Goal: Information Seeking & Learning: Stay updated

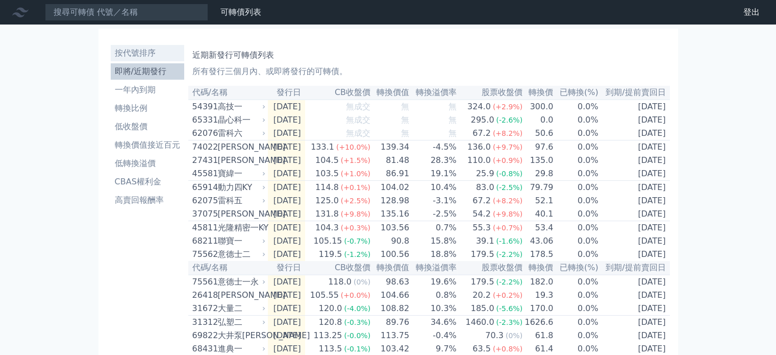
click at [127, 48] on li "按代號排序" at bounding box center [147, 53] width 73 height 12
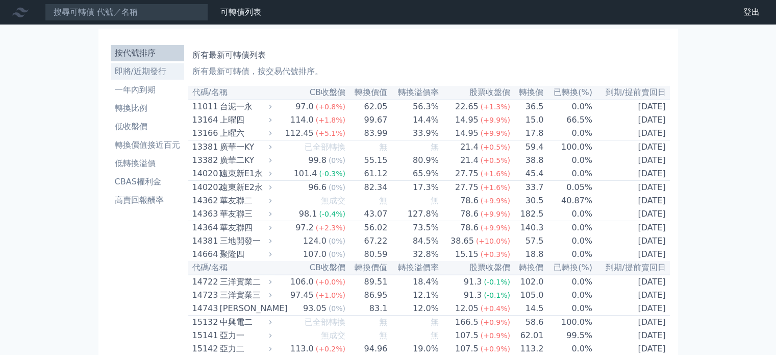
click at [149, 67] on li "即將/近期發行" at bounding box center [147, 71] width 73 height 12
